Goal: Information Seeking & Learning: Check status

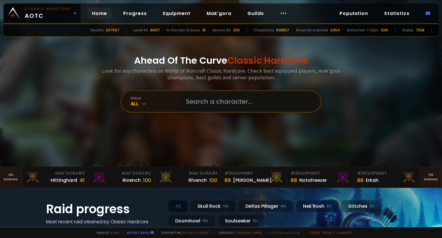
click at [246, 106] on input "text" at bounding box center [247, 101] width 131 height 21
click at [135, 108] on div "realm All" at bounding box center [150, 101] width 58 height 21
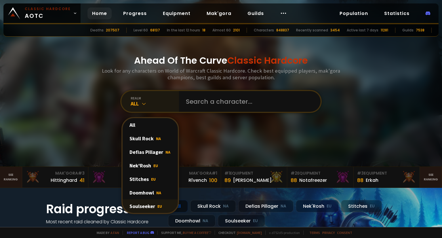
click at [143, 204] on div "Soulseeker EU" at bounding box center [149, 206] width 55 height 14
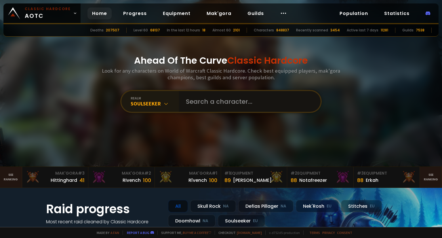
click at [205, 104] on input "text" at bounding box center [247, 101] width 131 height 21
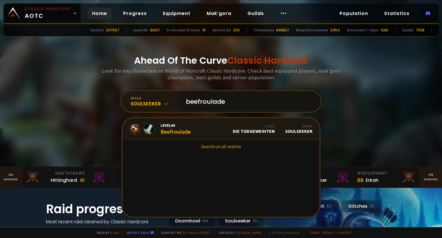
type input "beefroulade"
click at [184, 127] on span "Level 60" at bounding box center [175, 124] width 30 height 5
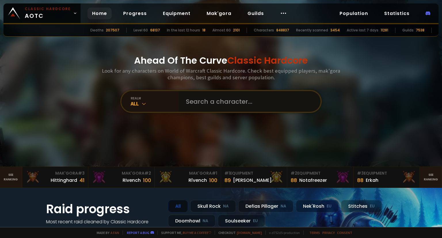
click at [197, 99] on input "text" at bounding box center [247, 101] width 131 height 21
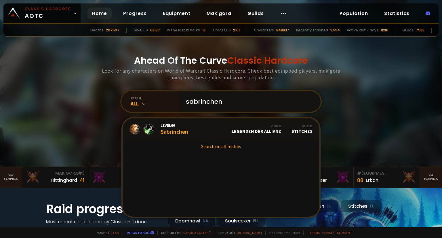
drag, startPoint x: 225, startPoint y: 106, endPoint x: 185, endPoint y: 106, distance: 39.7
click at [185, 106] on input "sabrinchen" at bounding box center [247, 101] width 131 height 21
click at [198, 103] on input "sabrinchen" at bounding box center [247, 101] width 131 height 21
drag, startPoint x: 204, startPoint y: 99, endPoint x: 177, endPoint y: 97, distance: 27.4
click at [179, 97] on div "sabrinchen" at bounding box center [249, 101] width 141 height 21
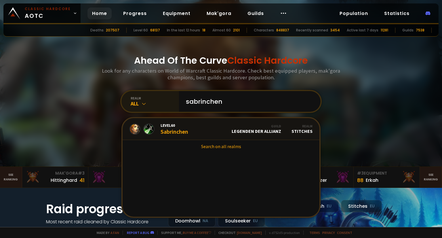
click at [143, 103] on icon at bounding box center [144, 104] width 6 height 6
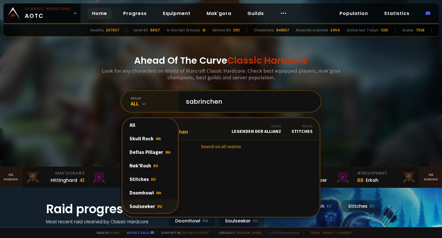
click at [137, 203] on div "Soulseeker EU" at bounding box center [149, 206] width 55 height 14
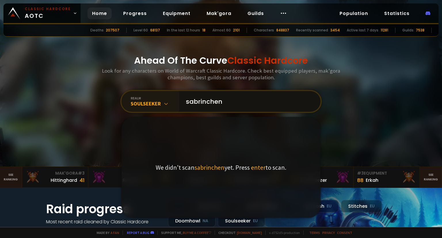
click at [229, 100] on input "sabrinchen" at bounding box center [247, 101] width 131 height 21
drag, startPoint x: 228, startPoint y: 101, endPoint x: 171, endPoint y: 104, distance: 57.0
click at [171, 104] on div "realm Soulseeker sabrinchen We didn't scan sabrinchen yet. Press enter to scan." at bounding box center [220, 101] width 201 height 23
type input "s"
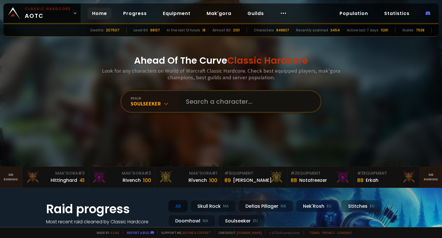
click at [190, 96] on input "text" at bounding box center [247, 101] width 131 height 21
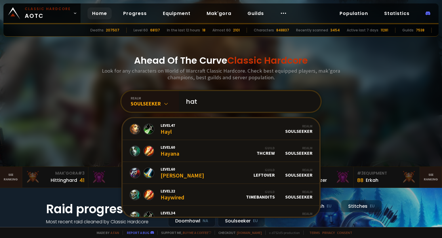
type input "hatz"
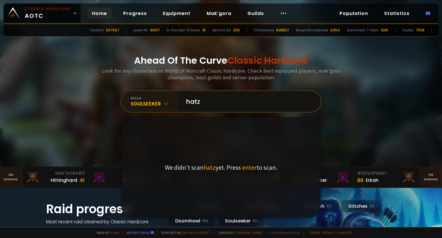
drag, startPoint x: 201, startPoint y: 103, endPoint x: 169, endPoint y: 102, distance: 31.6
click at [169, 102] on div "realm Soulseeker hatz We didn't scan hatz yet. Press enter to scan." at bounding box center [220, 101] width 201 height 23
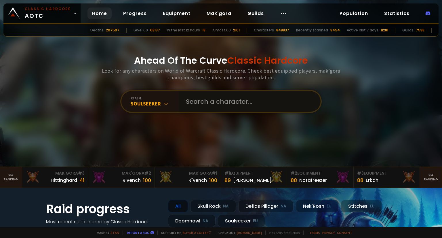
click at [194, 105] on input "text" at bounding box center [247, 101] width 131 height 21
type input "t"
click at [288, 97] on input "text" at bounding box center [247, 101] width 131 height 21
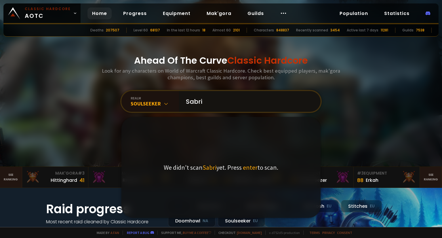
type input "Sabrin"
drag, startPoint x: 229, startPoint y: 106, endPoint x: 182, endPoint y: 111, distance: 46.8
click at [182, 111] on input "Sabrin" at bounding box center [247, 101] width 131 height 21
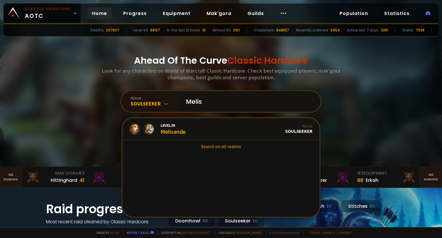
drag, startPoint x: 221, startPoint y: 103, endPoint x: 188, endPoint y: 102, distance: 33.1
click at [188, 102] on input "Melis" at bounding box center [247, 101] width 131 height 21
type input "M"
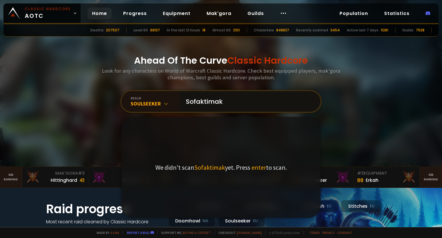
type input "Sofaktimak"
click at [214, 169] on span "Sofaktimak" at bounding box center [209, 167] width 31 height 8
